Goal: Task Accomplishment & Management: Use online tool/utility

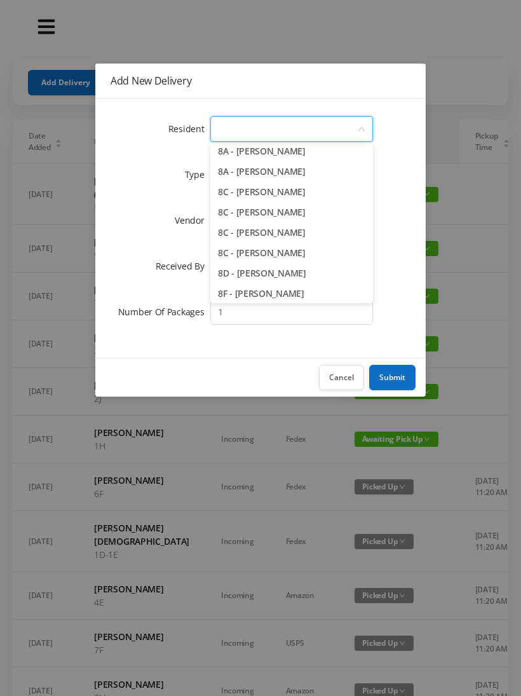
scroll to position [1710, 0]
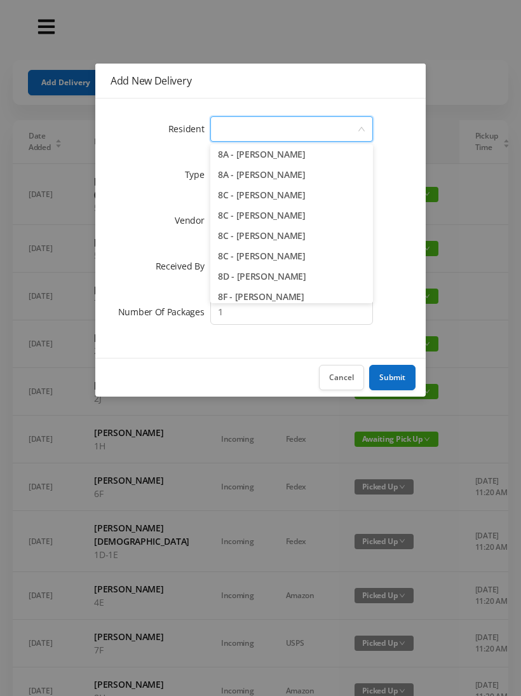
click at [324, 158] on li "8A - [PERSON_NAME]" at bounding box center [291, 154] width 163 height 20
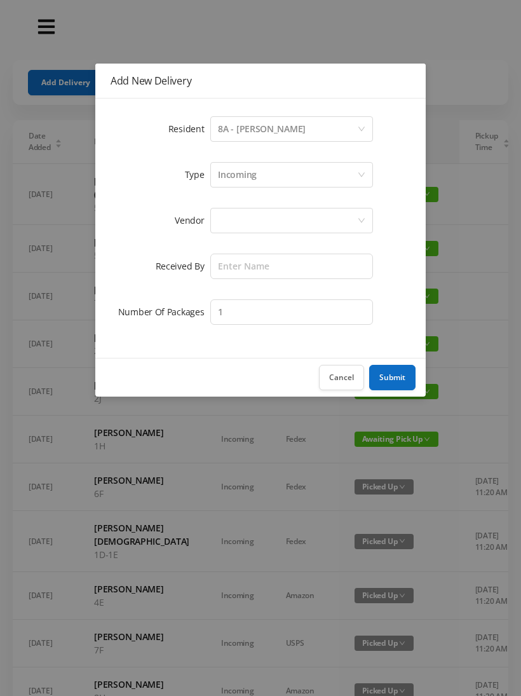
click at [263, 180] on div "Incoming" at bounding box center [287, 175] width 139 height 24
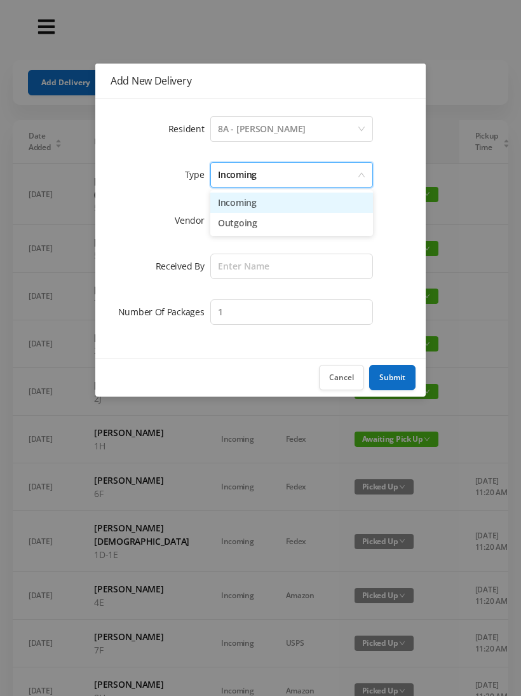
click at [260, 206] on li "Incoming" at bounding box center [291, 202] width 163 height 20
click at [257, 229] on div at bounding box center [287, 220] width 139 height 24
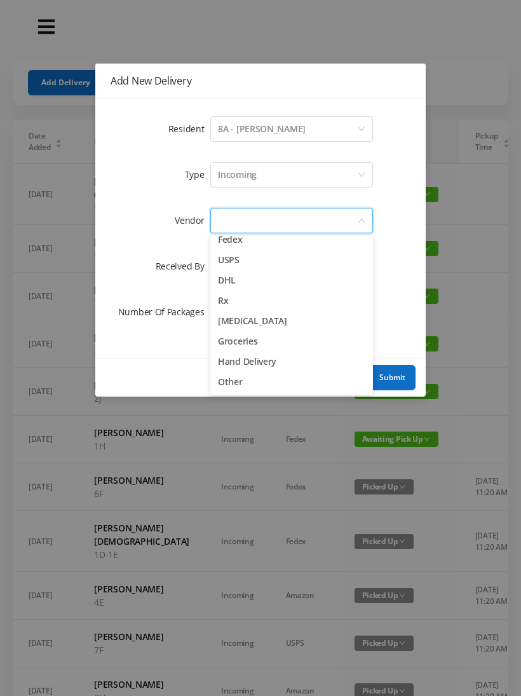
scroll to position [50, 0]
click at [249, 384] on li "Other" at bounding box center [291, 382] width 163 height 20
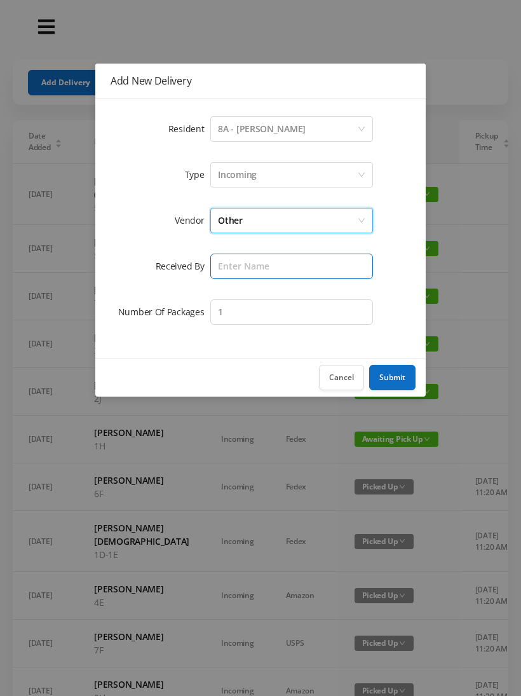
click at [277, 270] on input "text" at bounding box center [291, 265] width 163 height 25
type input "Melece"
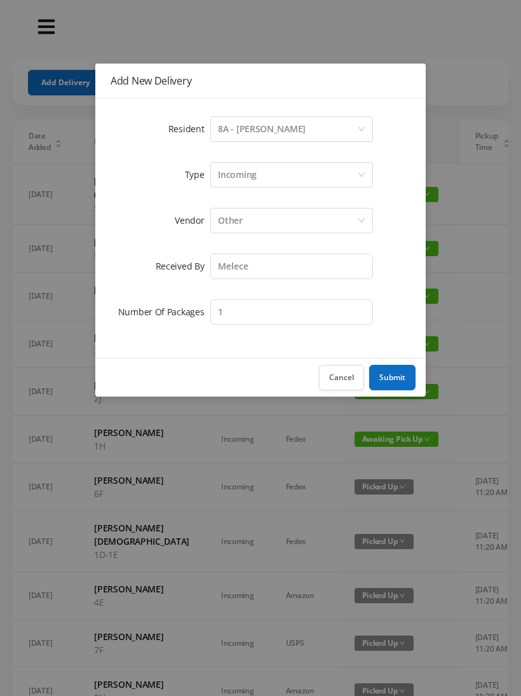
click at [398, 381] on button "Submit" at bounding box center [392, 377] width 46 height 25
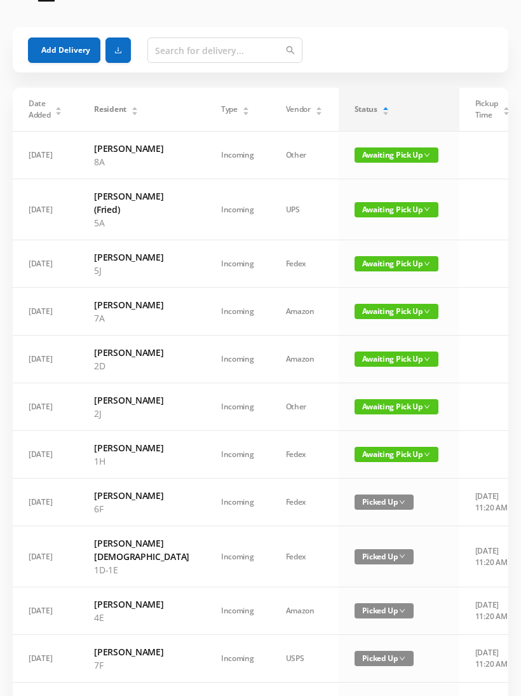
scroll to position [56, 0]
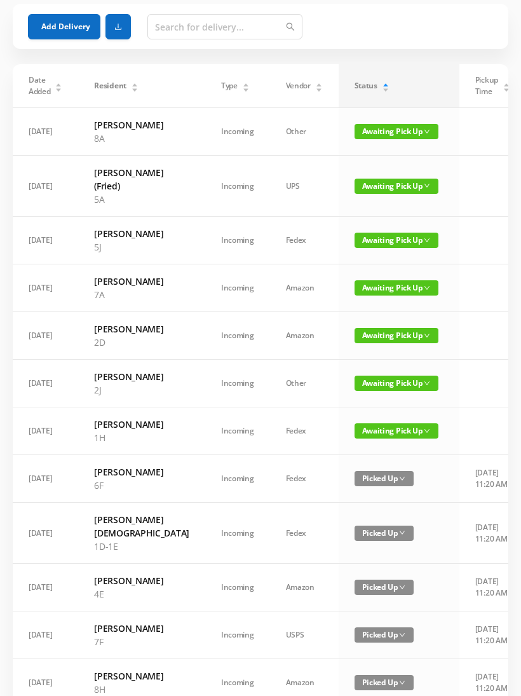
click at [362, 295] on span "Awaiting Pick Up" at bounding box center [396, 287] width 84 height 15
click at [346, 384] on link "Picked Up" at bounding box center [352, 379] width 83 height 20
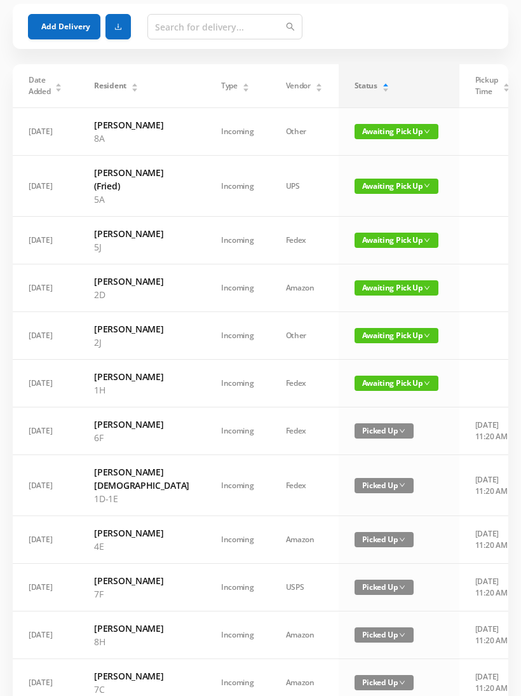
click at [356, 391] on span "Awaiting Pick Up" at bounding box center [396, 382] width 84 height 15
click at [344, 506] on link "Picked Up" at bounding box center [352, 501] width 83 height 20
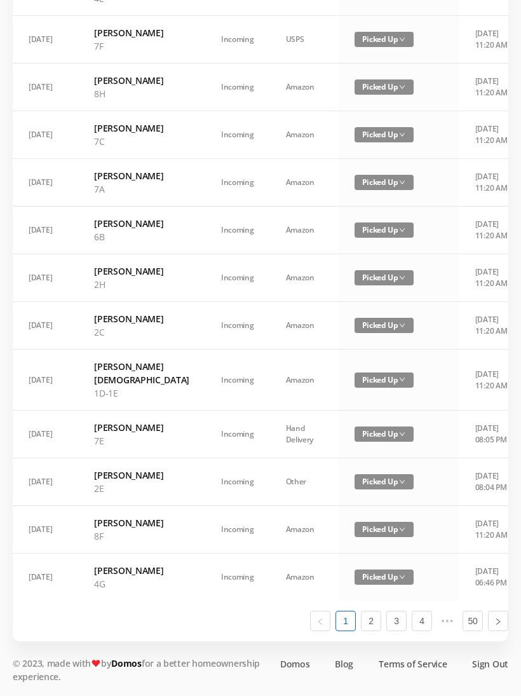
scroll to position [746, 0]
click at [375, 630] on link "2" at bounding box center [370, 620] width 19 height 19
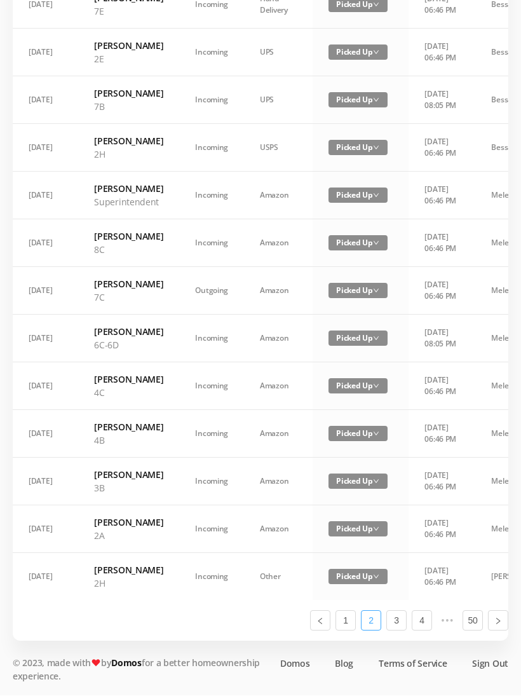
scroll to position [626, 0]
click at [348, 630] on link "1" at bounding box center [345, 620] width 19 height 19
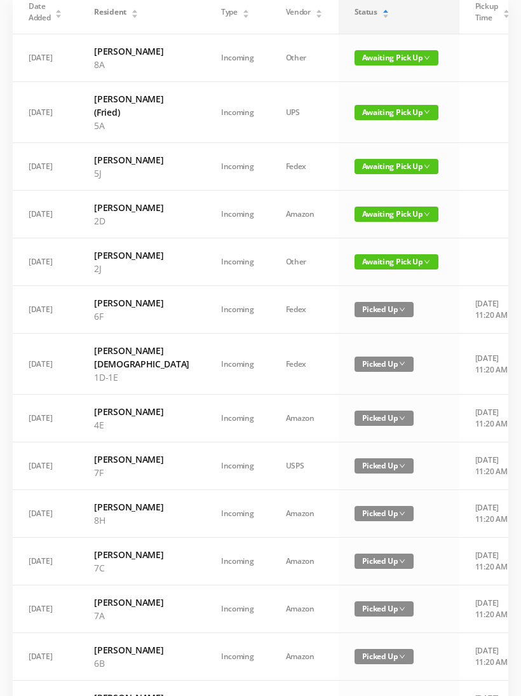
scroll to position [123, 0]
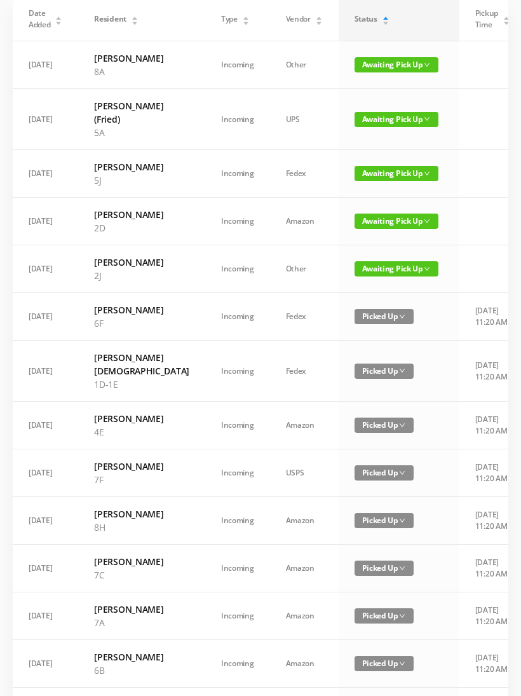
click at [354, 229] on span "Awaiting Pick Up" at bounding box center [396, 220] width 84 height 15
click at [346, 310] on link "Picked Up" at bounding box center [352, 312] width 83 height 20
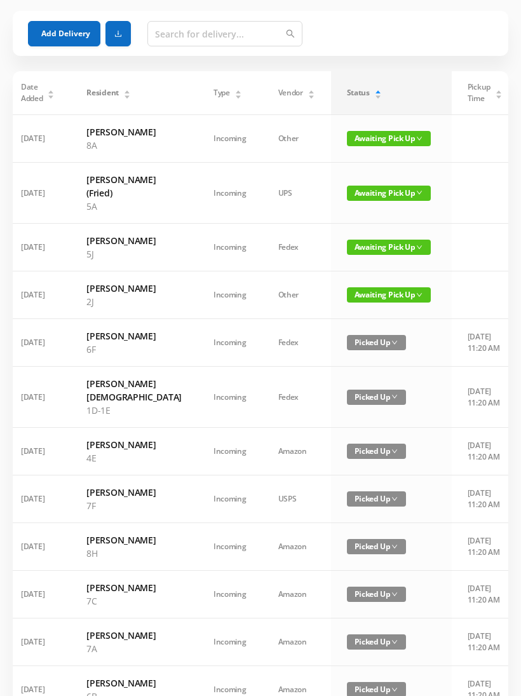
scroll to position [0, 0]
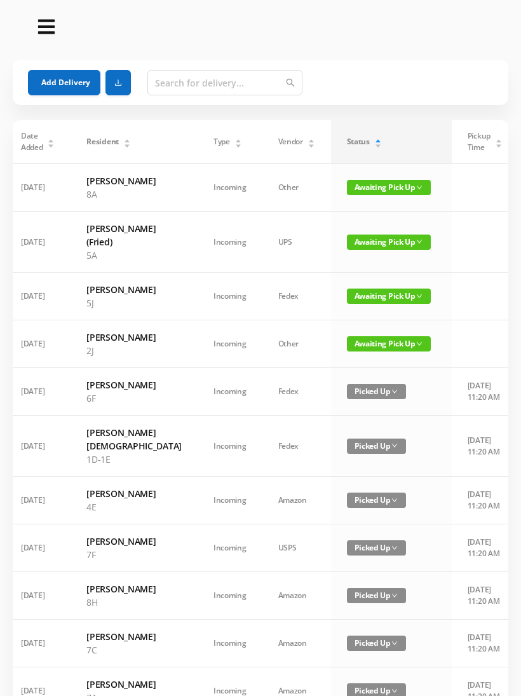
click at [74, 86] on button "Add Delivery" at bounding box center [64, 82] width 72 height 25
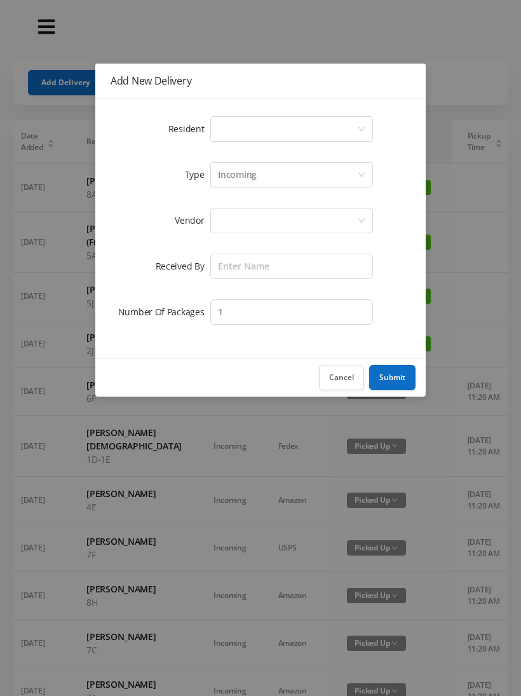
click at [266, 133] on div "Select a person" at bounding box center [287, 129] width 139 height 24
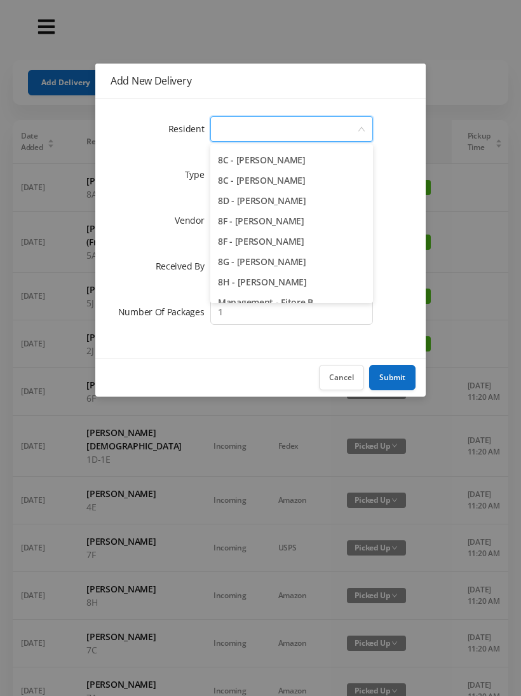
scroll to position [1783, 0]
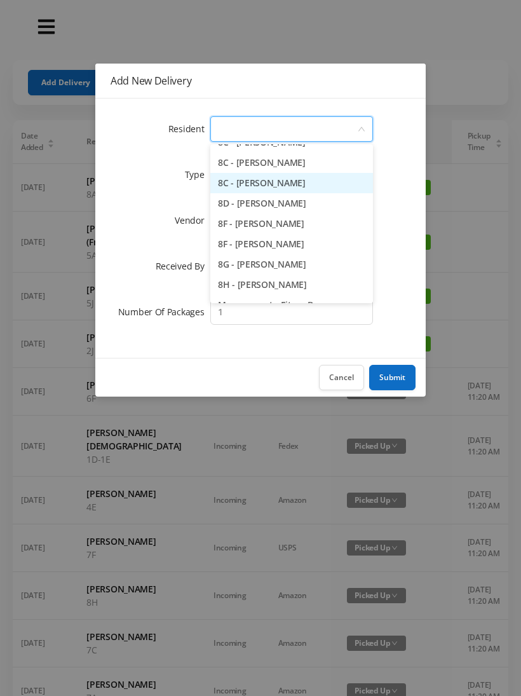
click at [326, 191] on li "8C - [PERSON_NAME]" at bounding box center [291, 183] width 163 height 20
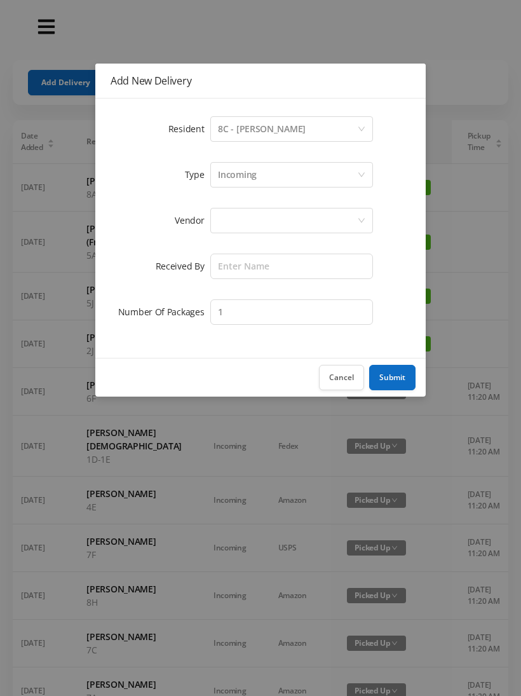
click at [271, 182] on div "Incoming" at bounding box center [287, 175] width 139 height 24
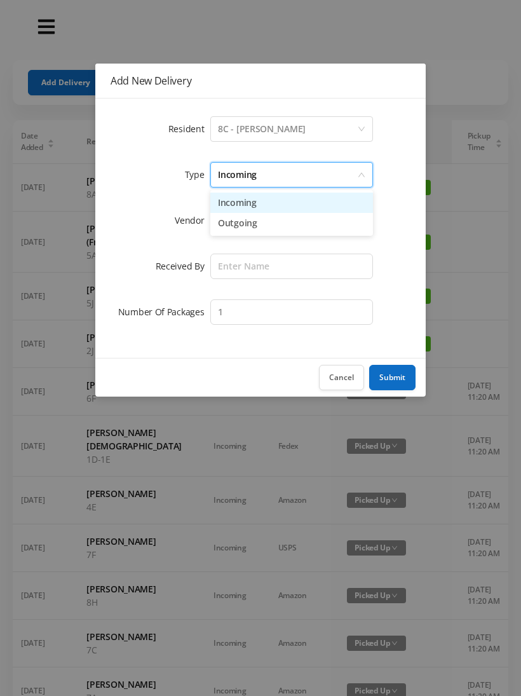
click at [247, 210] on li "Incoming" at bounding box center [291, 202] width 163 height 20
click at [346, 371] on button "Cancel" at bounding box center [341, 377] width 45 height 25
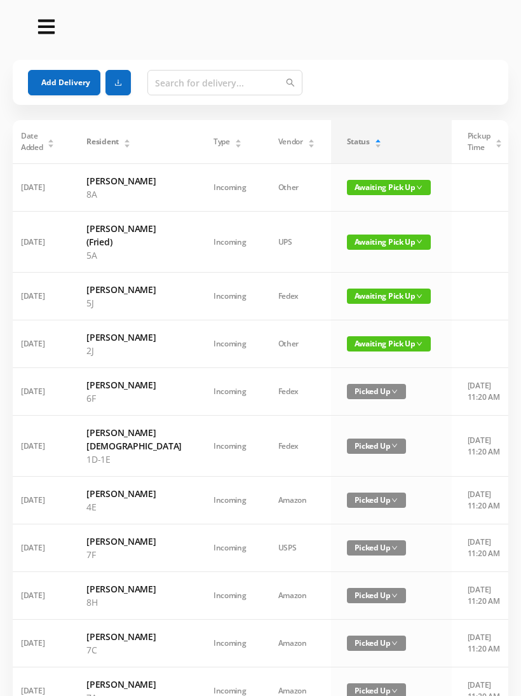
click at [74, 81] on button "Add Delivery" at bounding box center [64, 82] width 72 height 25
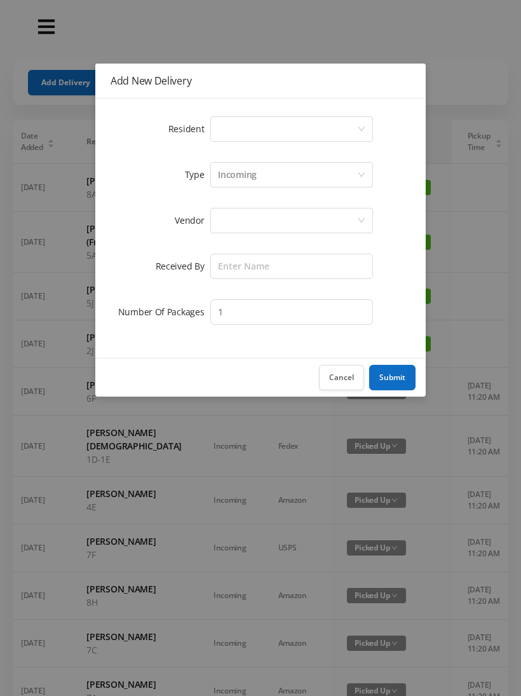
click at [280, 140] on div "Select a person" at bounding box center [287, 129] width 139 height 24
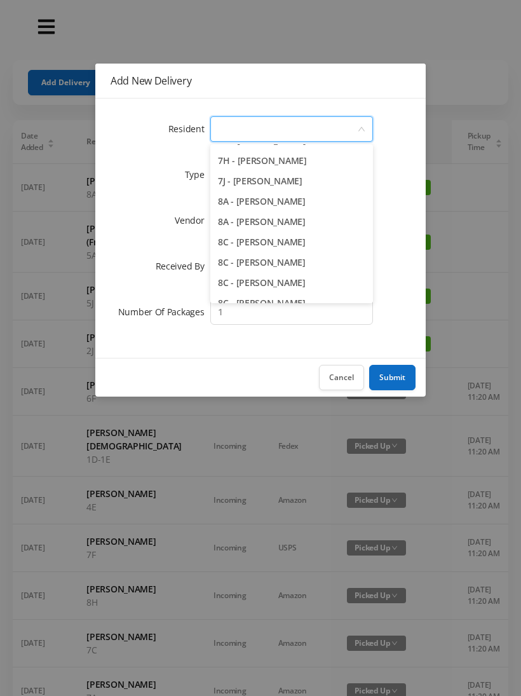
scroll to position [1653, 0]
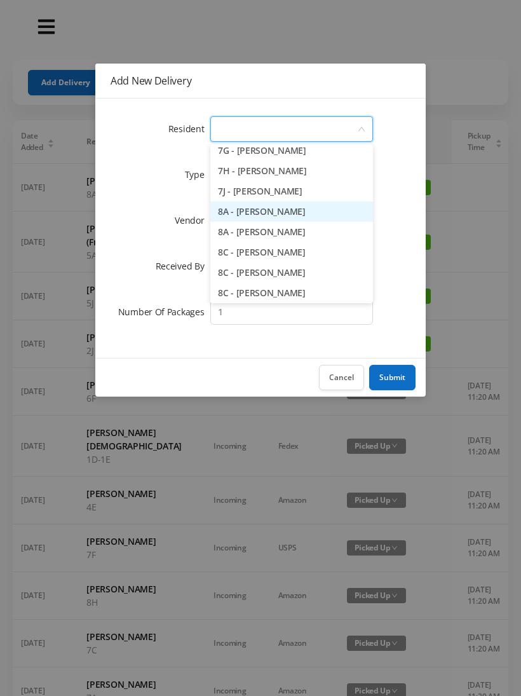
click at [332, 221] on li "8A - [PERSON_NAME]" at bounding box center [291, 211] width 163 height 20
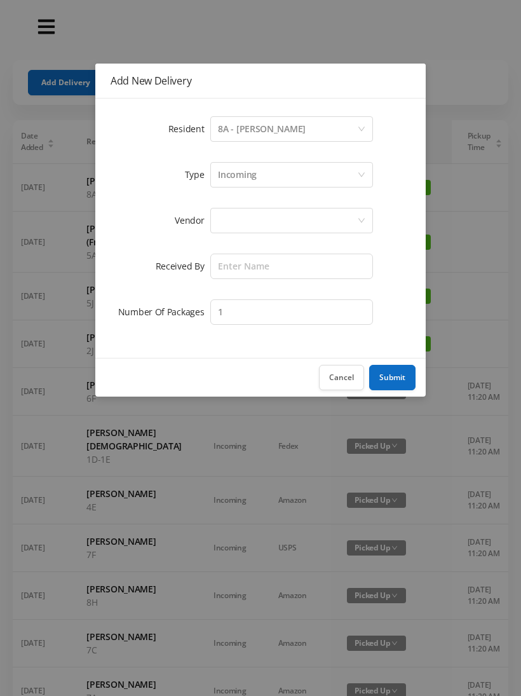
click at [264, 178] on div "Incoming" at bounding box center [287, 175] width 139 height 24
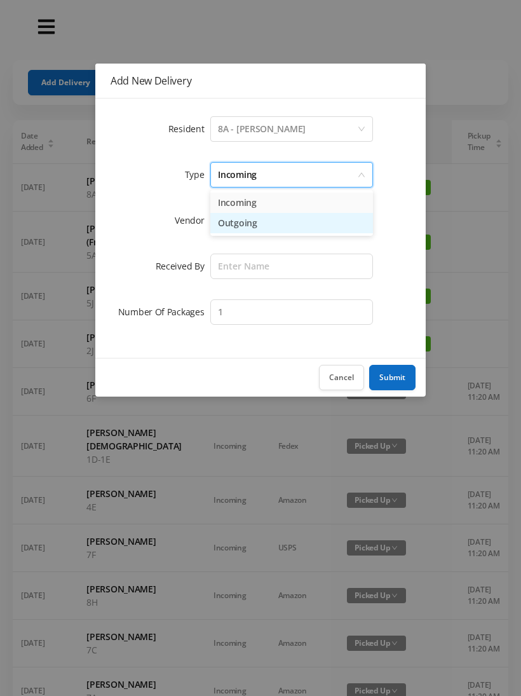
click at [245, 232] on li "Outgoing" at bounding box center [291, 223] width 163 height 20
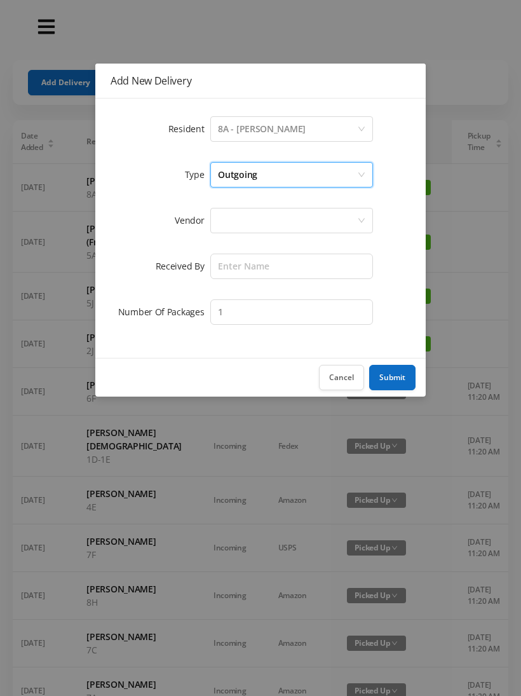
click at [244, 229] on div at bounding box center [287, 220] width 139 height 24
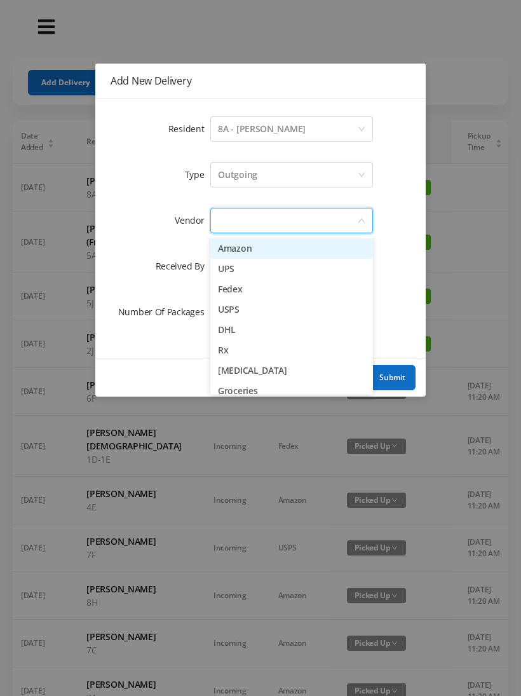
click at [260, 273] on li "UPS" at bounding box center [291, 269] width 163 height 20
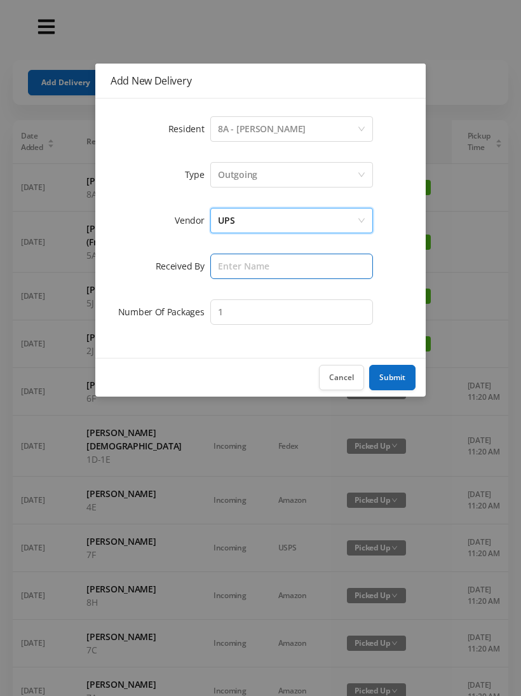
click at [247, 267] on input "text" at bounding box center [291, 265] width 163 height 25
type input "Melece"
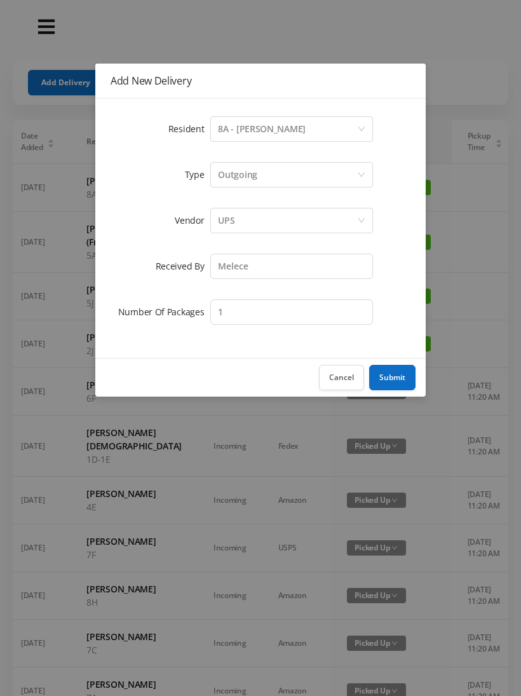
click at [400, 375] on button "Submit" at bounding box center [392, 377] width 46 height 25
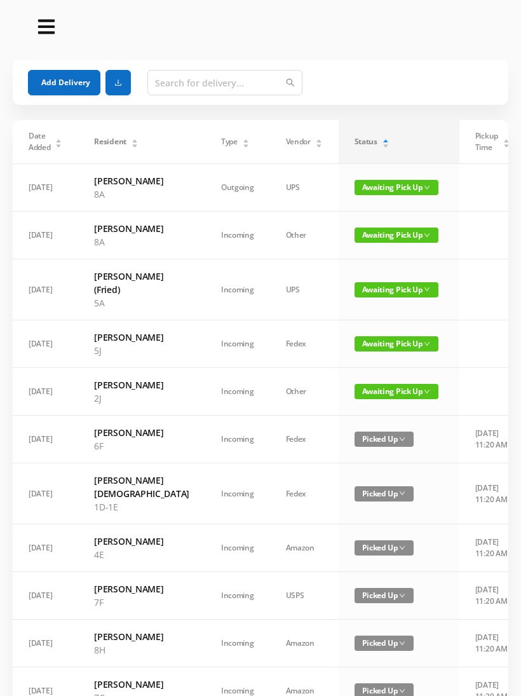
scroll to position [0, 0]
click at [354, 192] on span "Awaiting Pick Up" at bounding box center [396, 187] width 84 height 15
click at [339, 238] on link "Picked Up" at bounding box center [351, 239] width 83 height 20
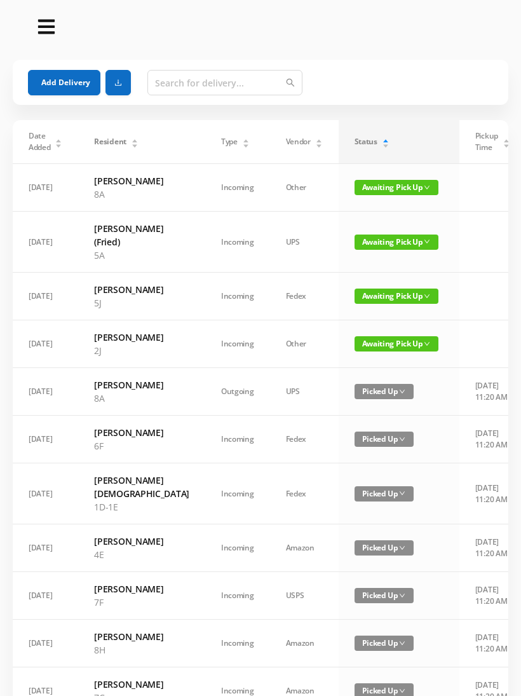
click at [74, 83] on button "Add Delivery" at bounding box center [64, 82] width 72 height 25
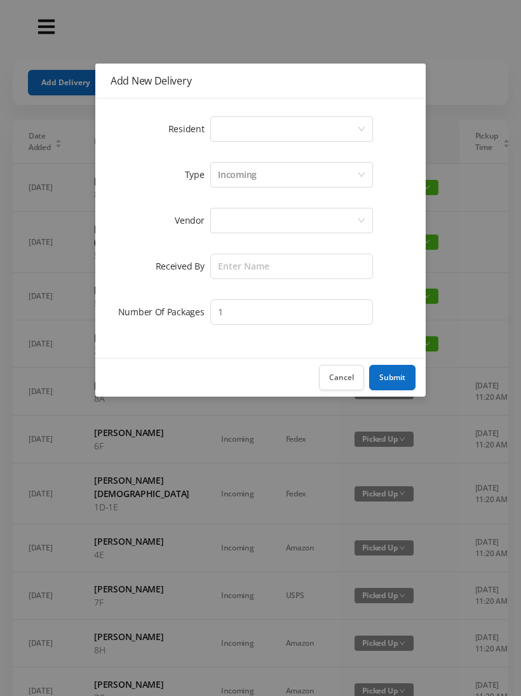
click at [274, 124] on div "Select a person" at bounding box center [287, 129] width 139 height 24
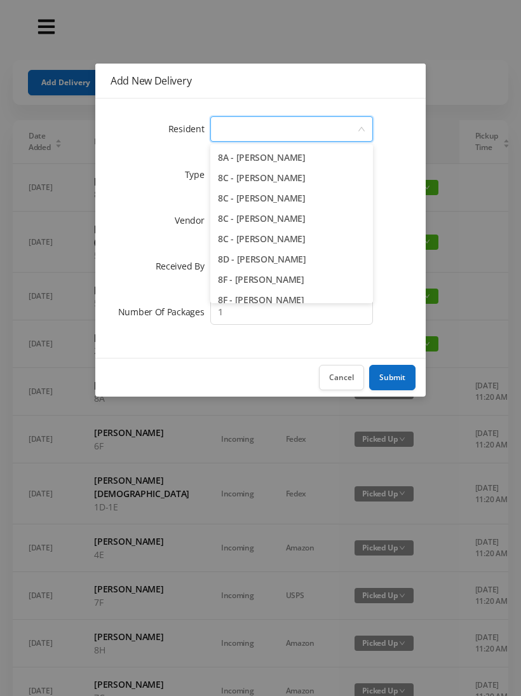
scroll to position [1730, 0]
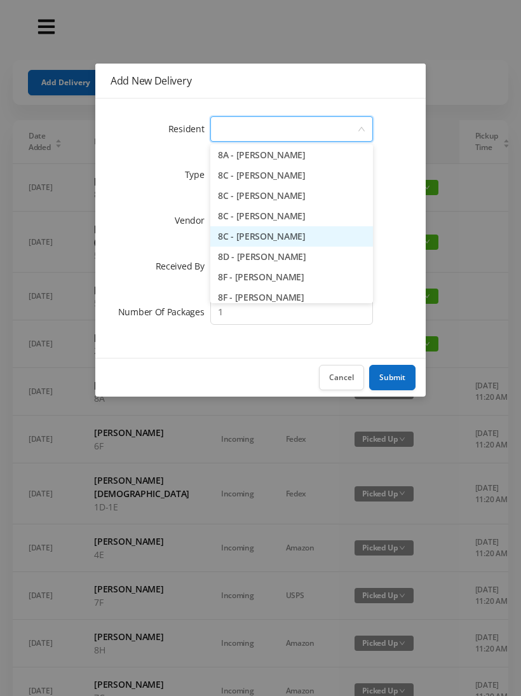
click at [328, 246] on li "8C - [PERSON_NAME]" at bounding box center [291, 236] width 163 height 20
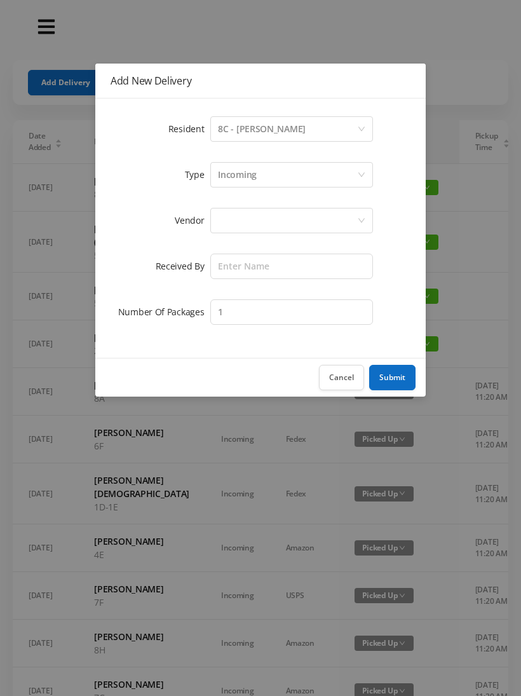
click at [260, 186] on div "Incoming" at bounding box center [287, 175] width 139 height 24
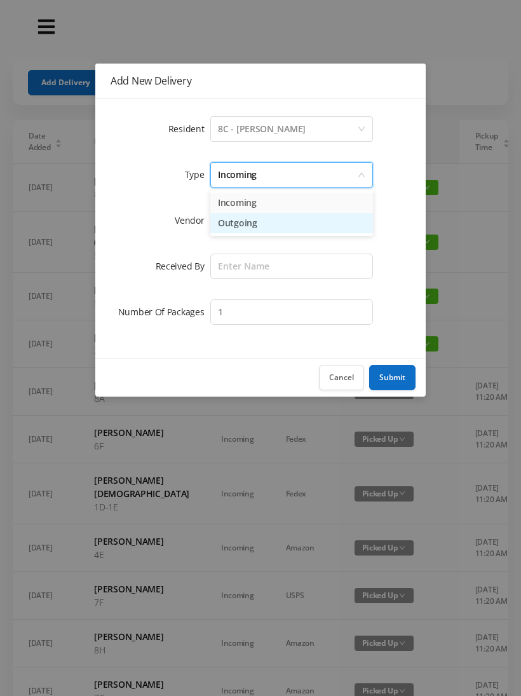
click at [252, 228] on li "Outgoing" at bounding box center [291, 223] width 163 height 20
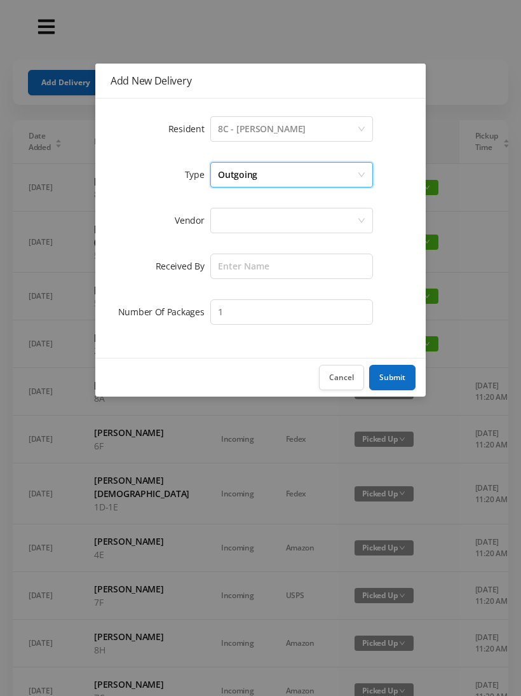
click at [250, 231] on div at bounding box center [287, 220] width 139 height 24
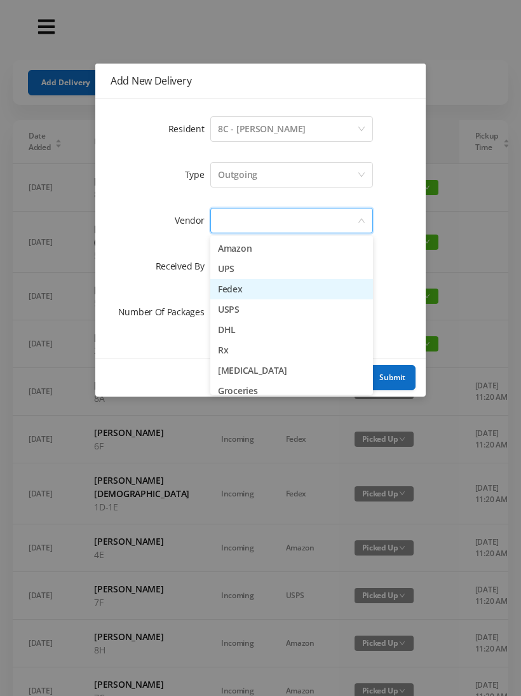
click at [263, 279] on li "Fedex" at bounding box center [291, 289] width 163 height 20
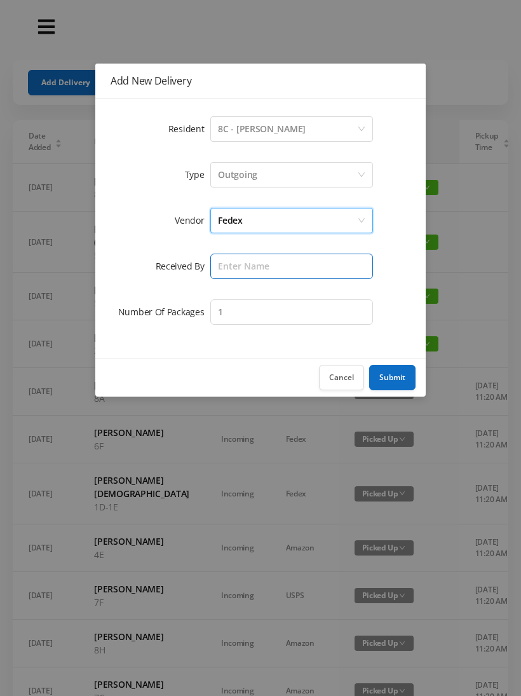
click at [242, 269] on input "text" at bounding box center [291, 265] width 163 height 25
type input "Melece"
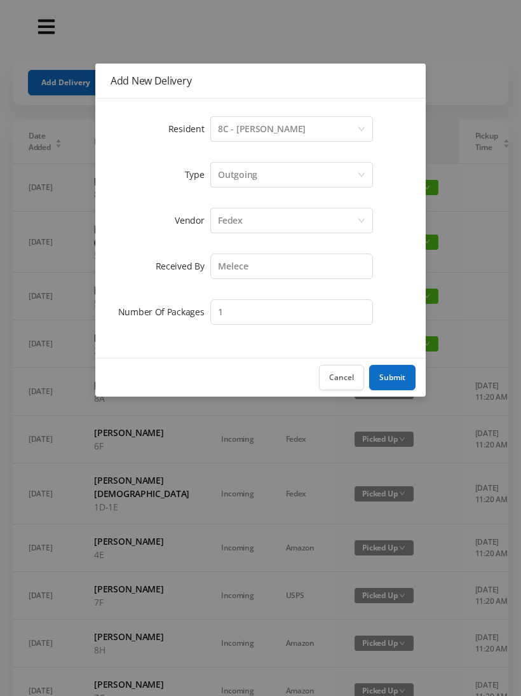
click at [400, 377] on button "Submit" at bounding box center [392, 377] width 46 height 25
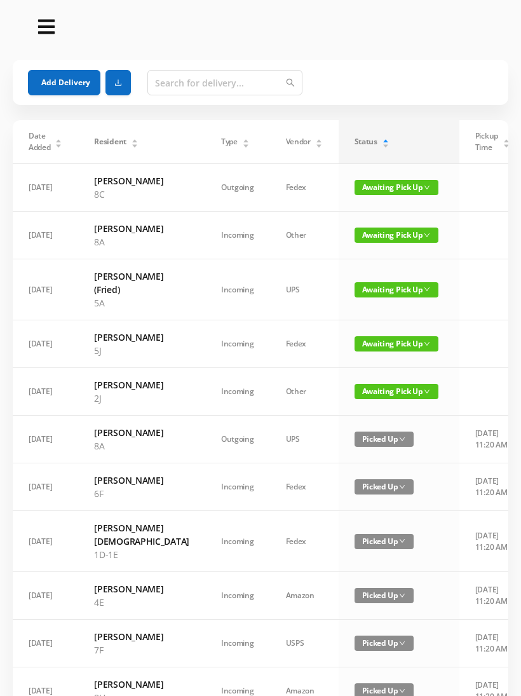
click at [366, 297] on span "Awaiting Pick Up" at bounding box center [396, 289] width 84 height 15
click at [351, 368] on link "Picked Up" at bounding box center [356, 368] width 83 height 20
